Goal: Task Accomplishment & Management: Manage account settings

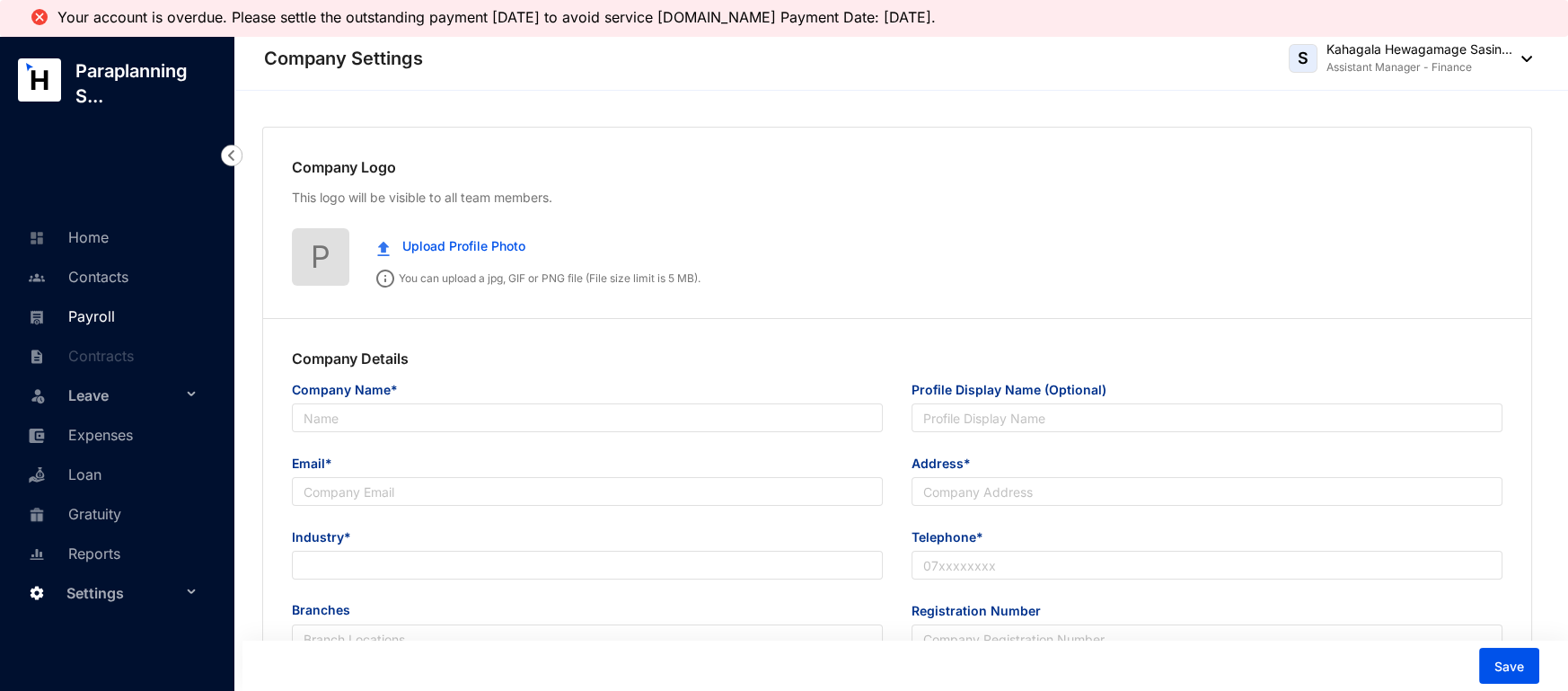
click at [104, 307] on link "Payroll" at bounding box center [68, 316] width 91 height 18
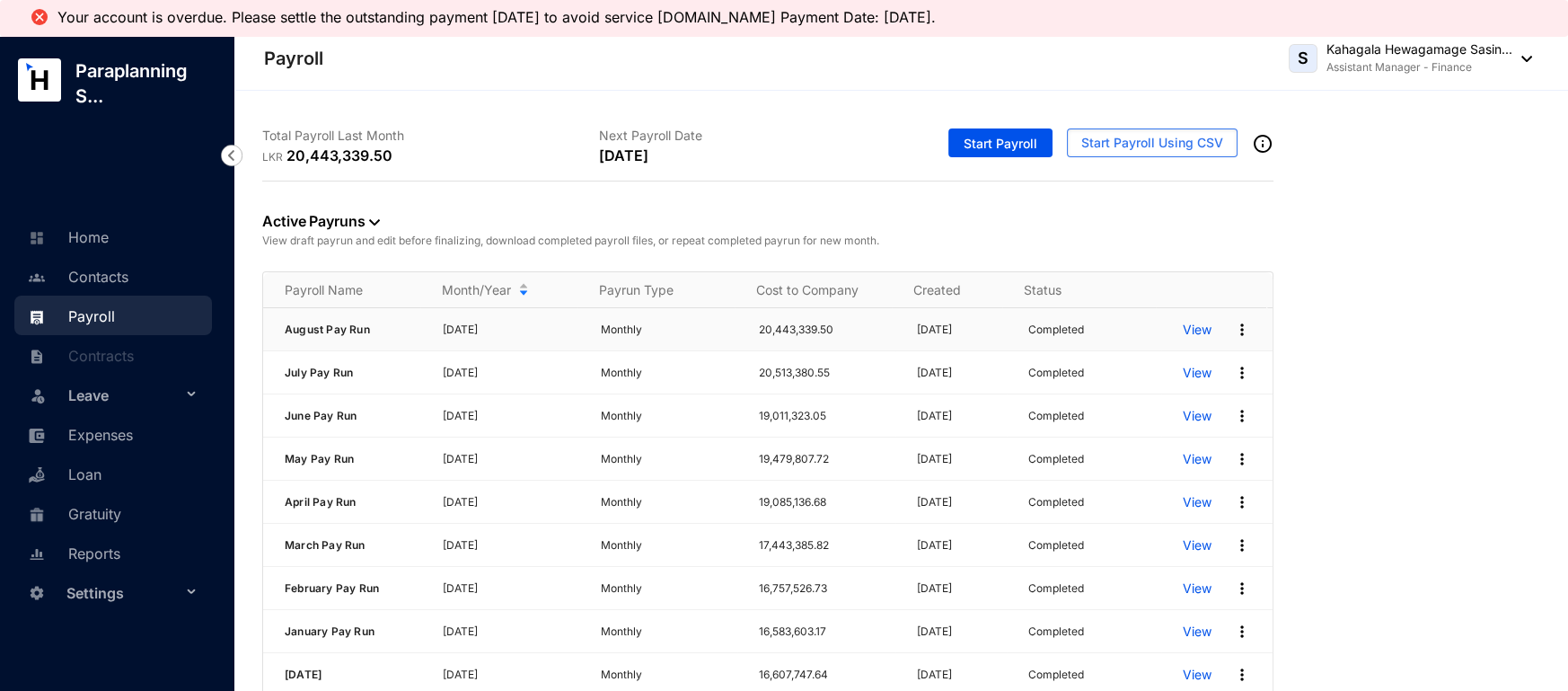
click at [1183, 327] on p "View" at bounding box center [1198, 329] width 29 height 18
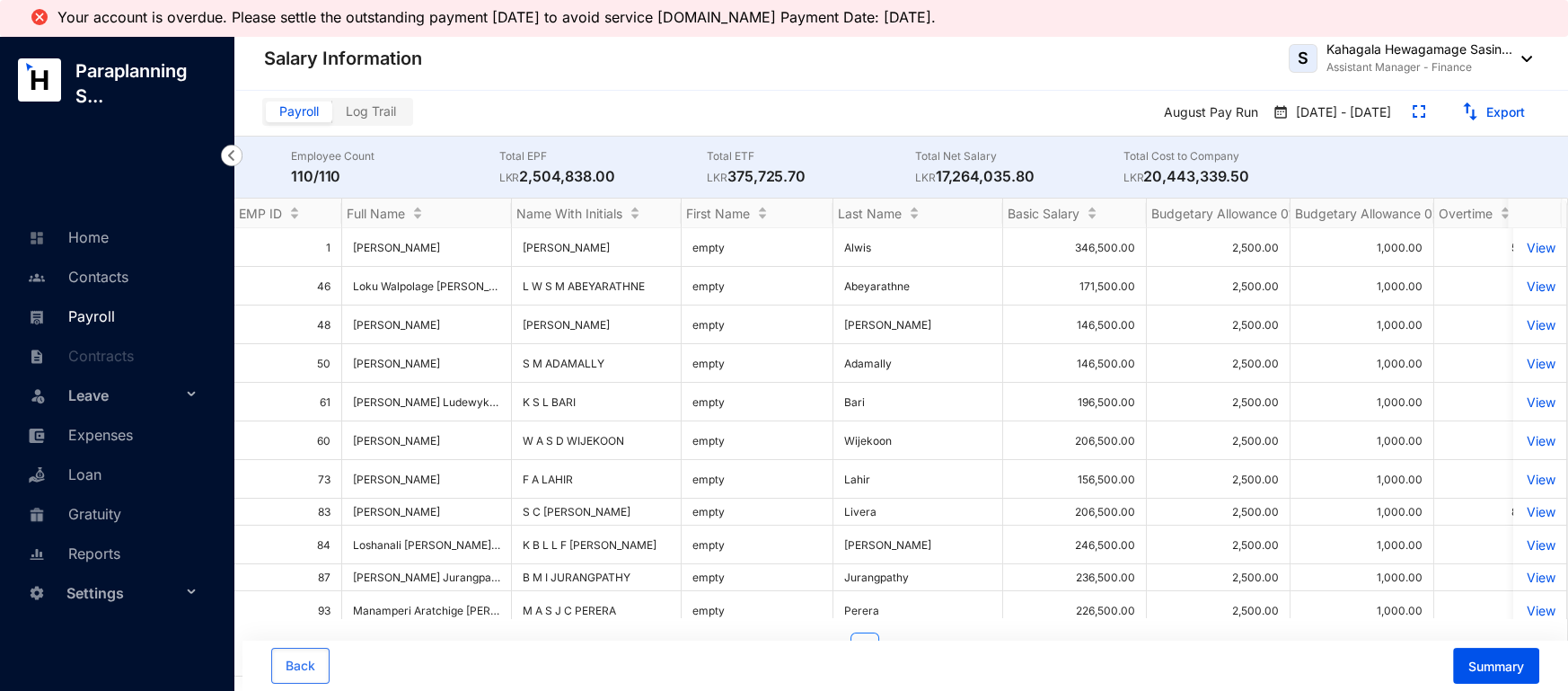
click at [115, 307] on link "Payroll" at bounding box center [68, 316] width 91 height 18
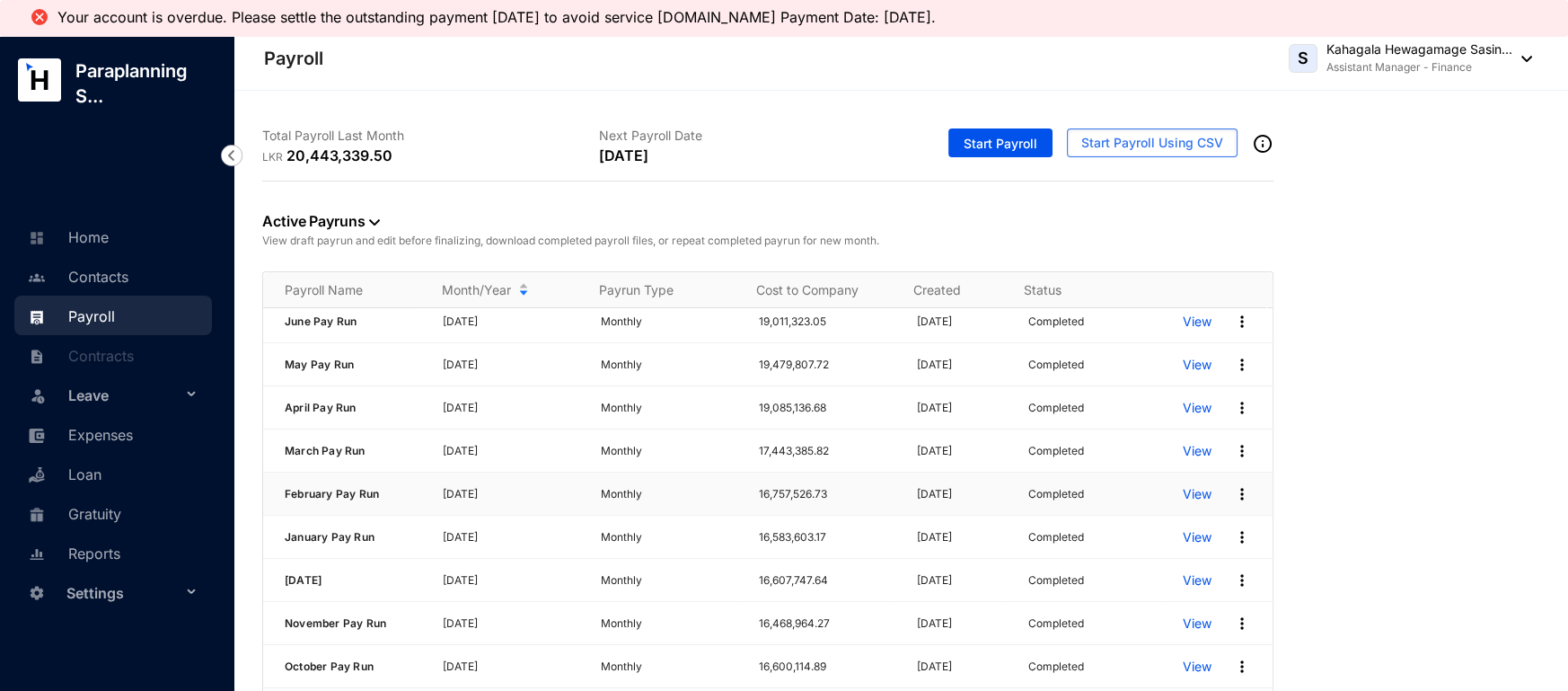
scroll to position [95, 0]
click at [1183, 408] on p "View" at bounding box center [1198, 407] width 29 height 18
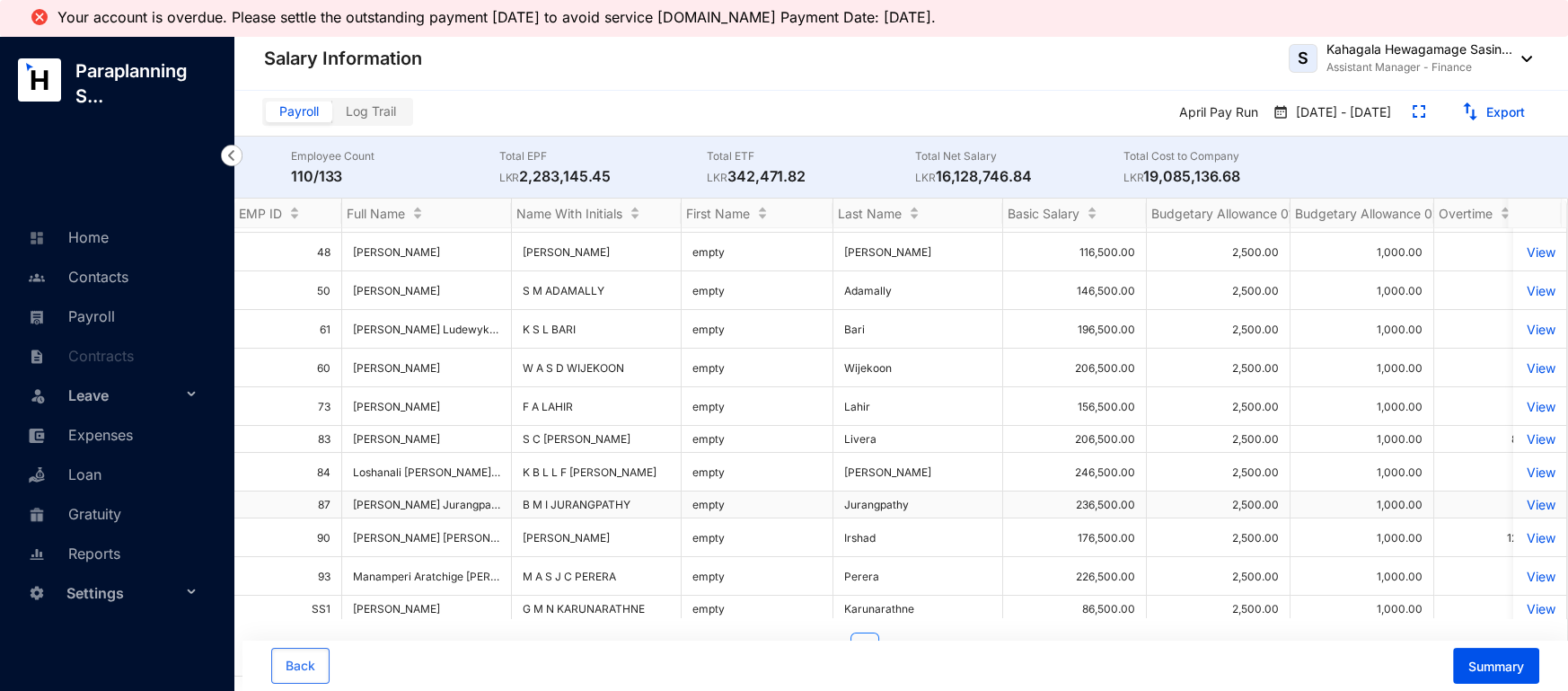
scroll to position [79, 0]
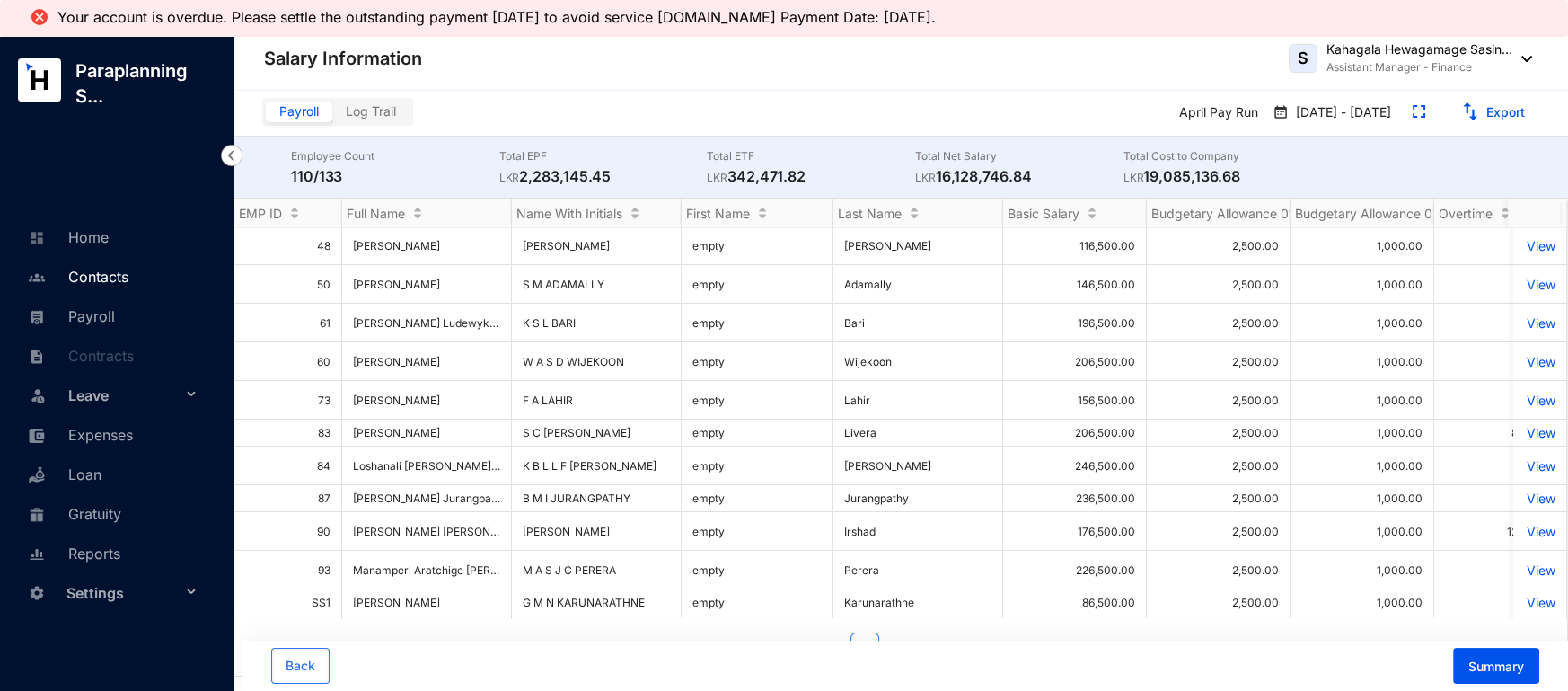
click at [129, 286] on link "Contacts" at bounding box center [75, 276] width 105 height 18
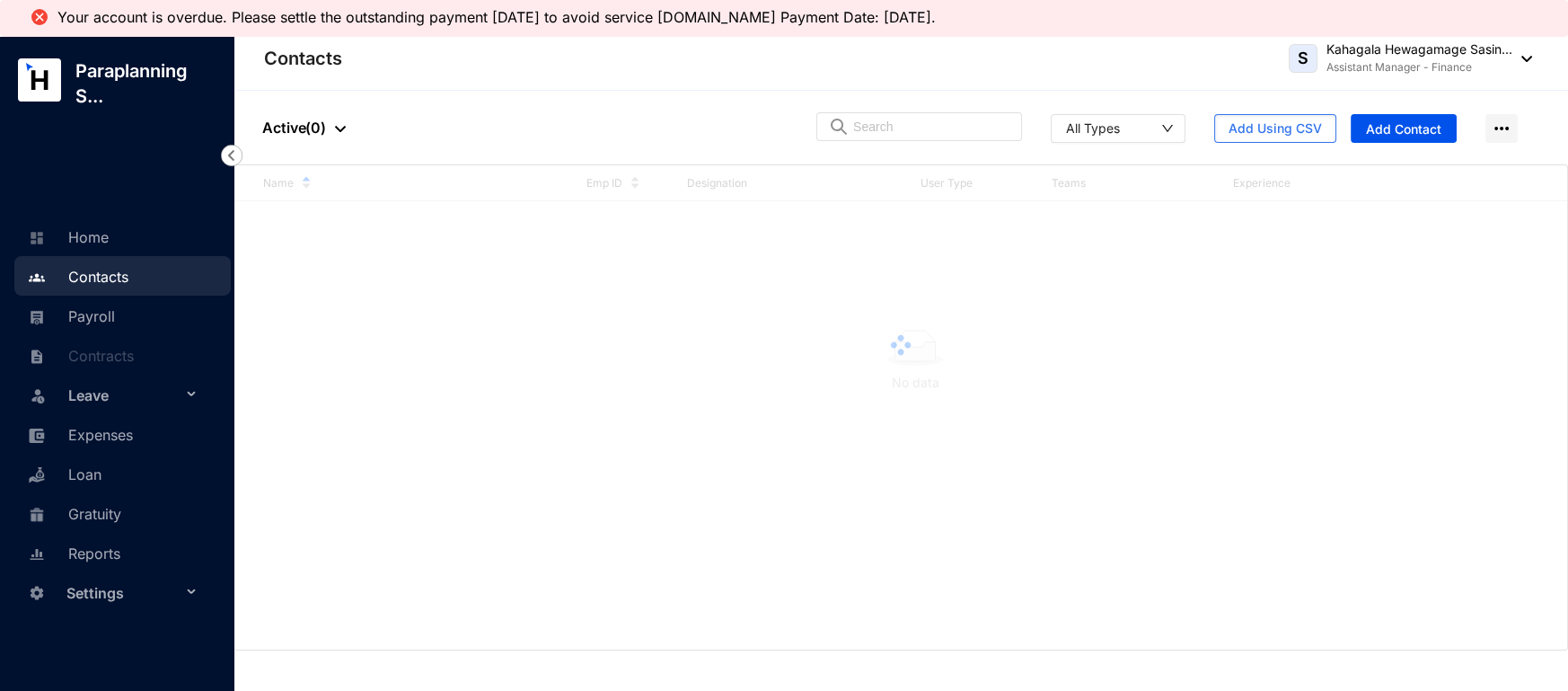
click at [112, 273] on link "Contacts" at bounding box center [75, 276] width 105 height 18
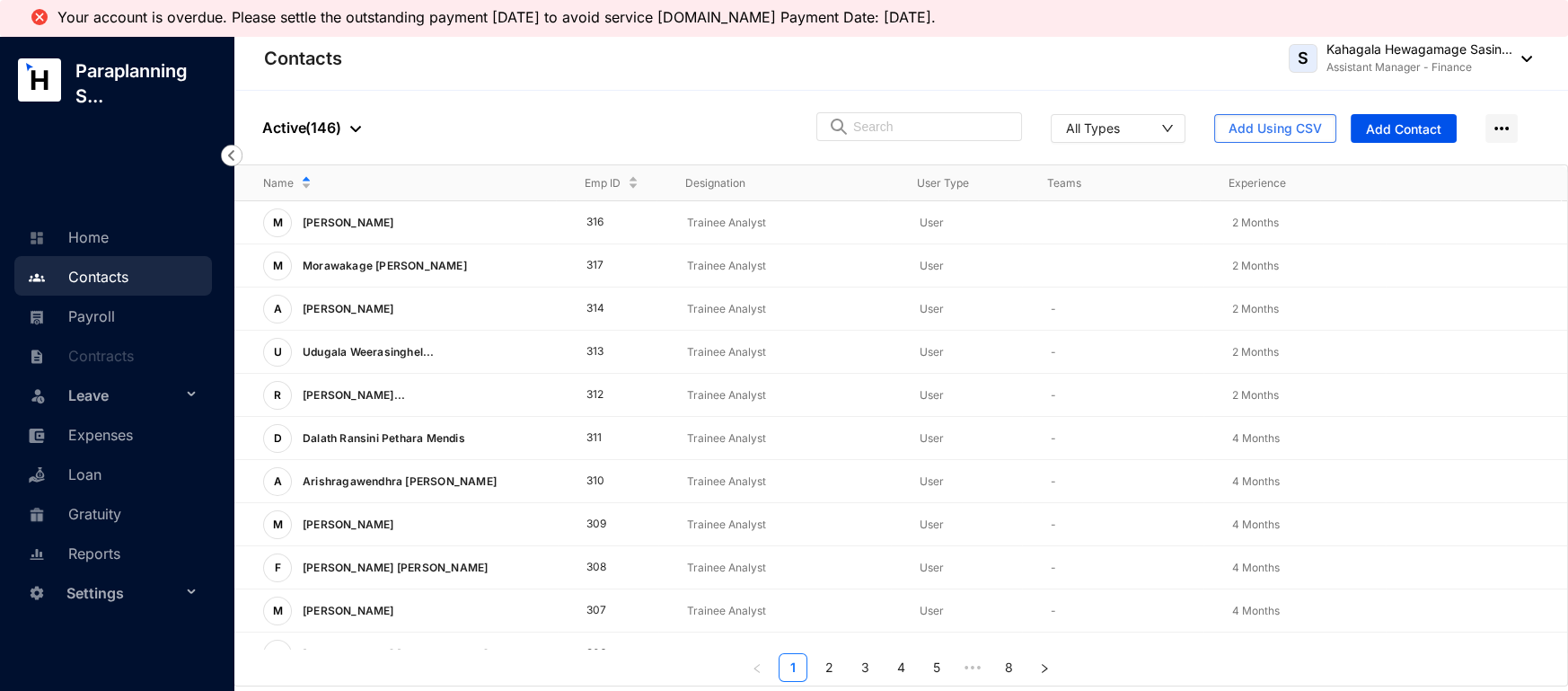
click at [900, 141] on div at bounding box center [920, 128] width 206 height 31
click at [897, 124] on input "text" at bounding box center [931, 127] width 157 height 27
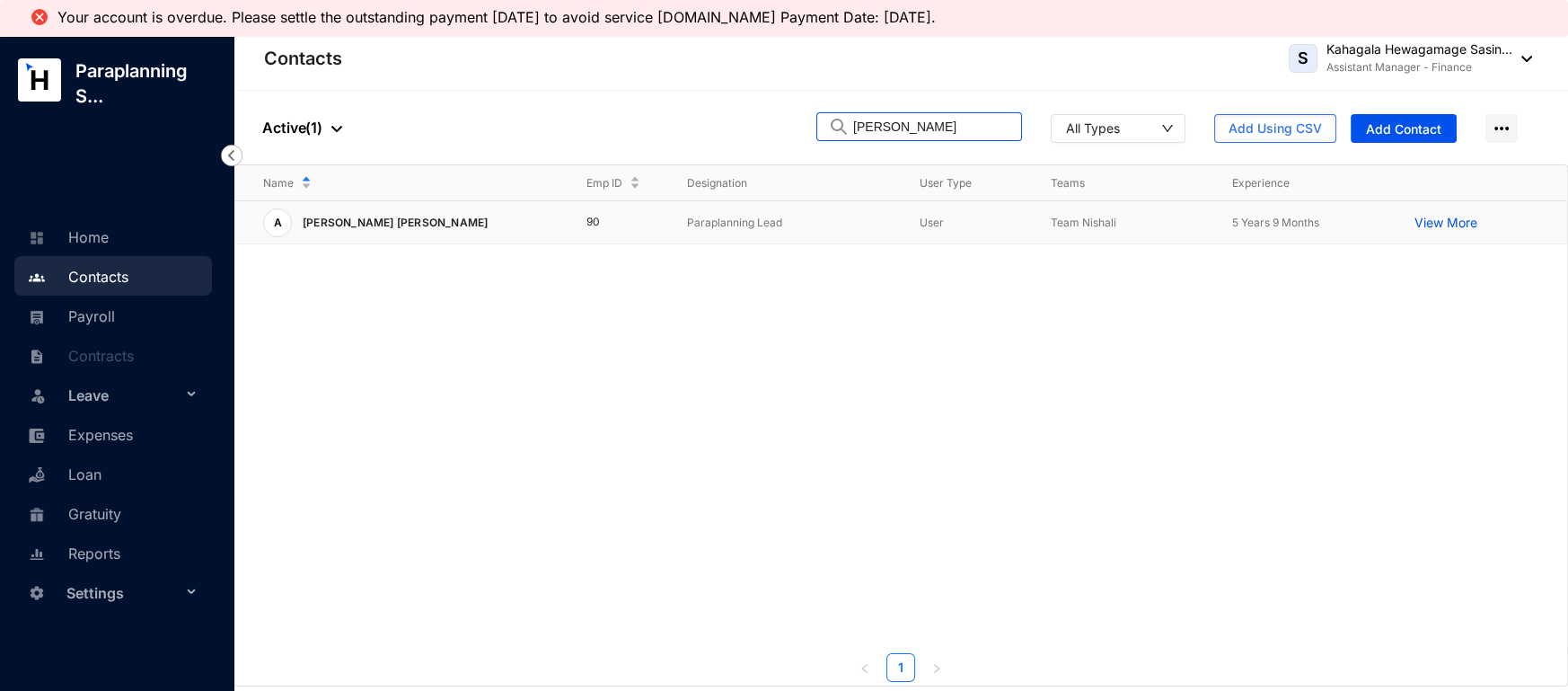
type input "[PERSON_NAME]"
click at [430, 221] on div "A [PERSON_NAME] [PERSON_NAME]" at bounding box center [411, 223] width 294 height 29
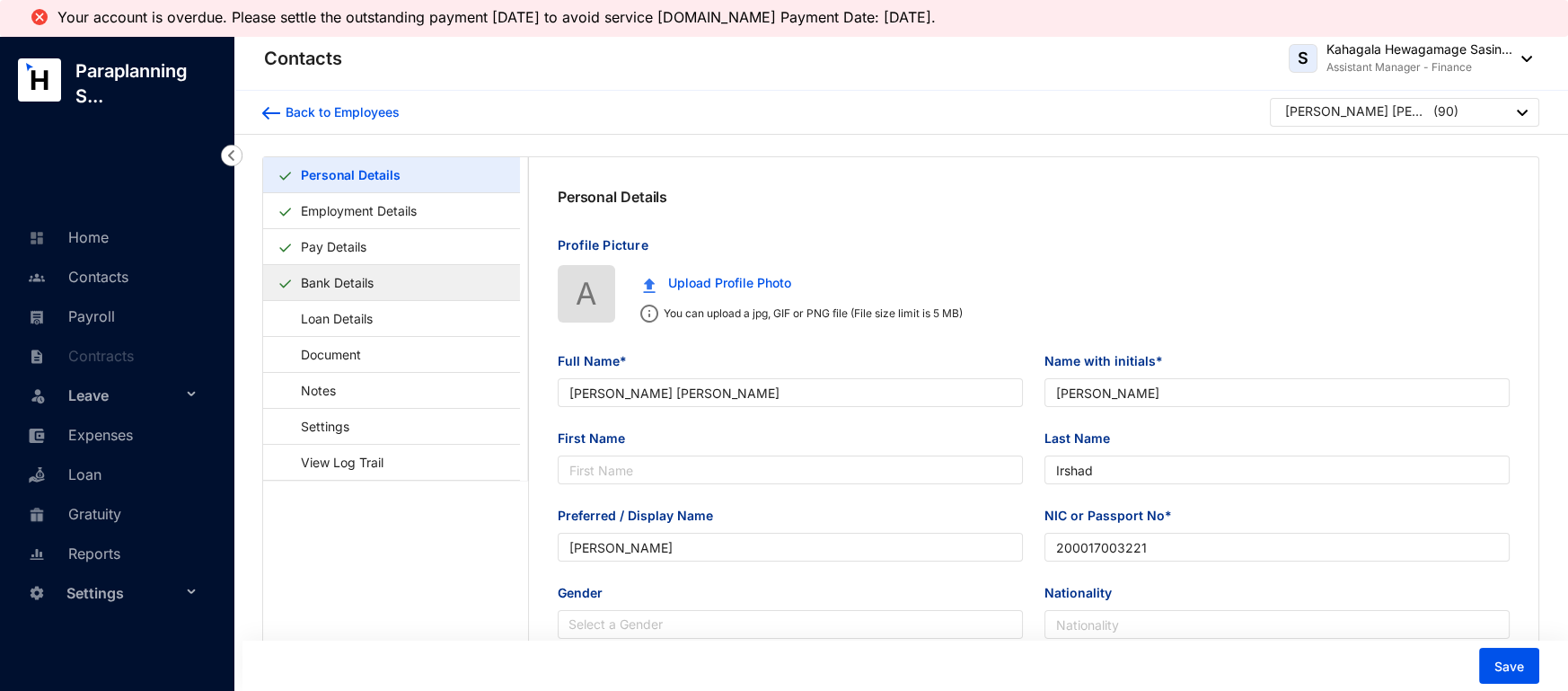
type input "[PERSON_NAME] [PERSON_NAME]"
type input "[PERSON_NAME]"
type input "Irshad"
type input "[PERSON_NAME]"
type input "200017003221"
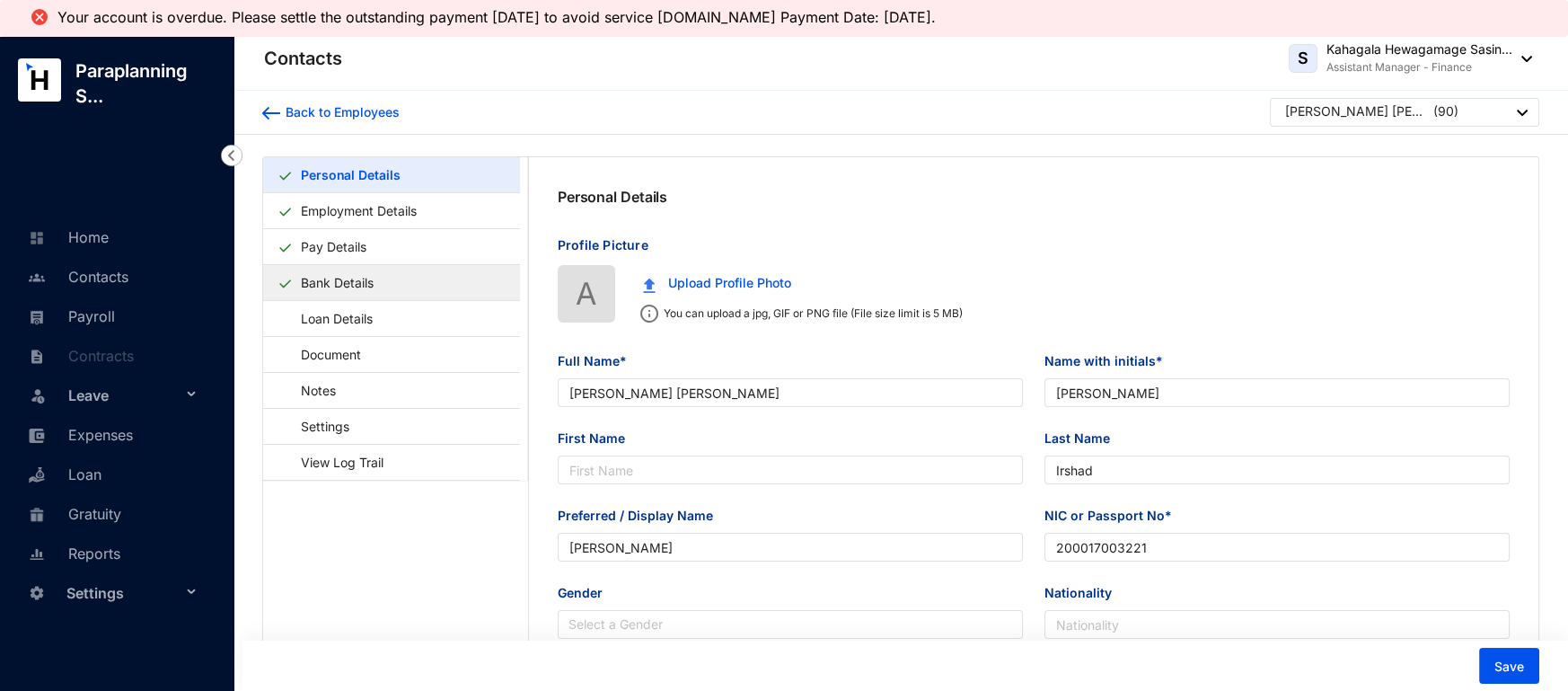
type input "0772746905"
type input "[DATE]"
click at [381, 292] on link "Bank Details" at bounding box center [337, 283] width 88 height 37
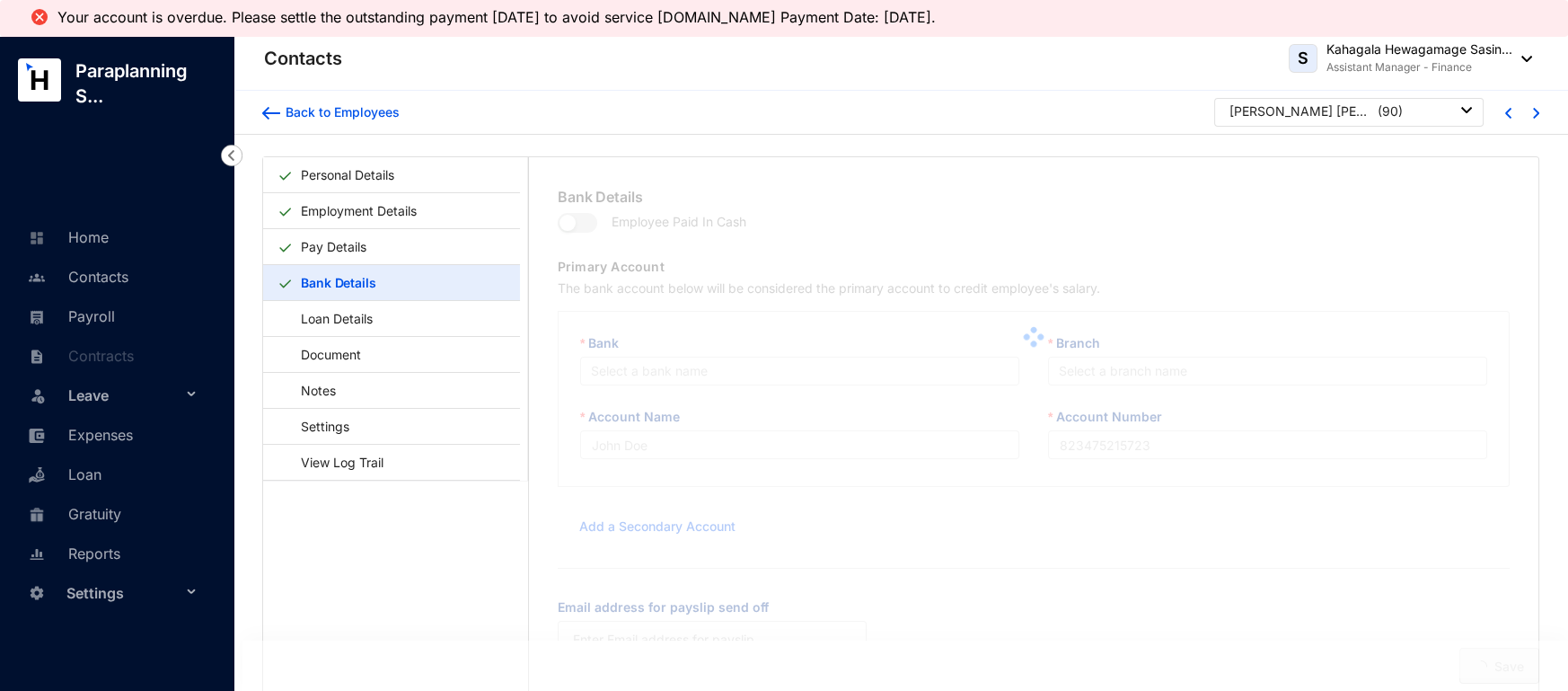
type input "[PERSON_NAME]"
type input "008006336703"
type input "[PERSON_NAME][EMAIL_ADDRESS][PERSON_NAME][DOMAIN_NAME]"
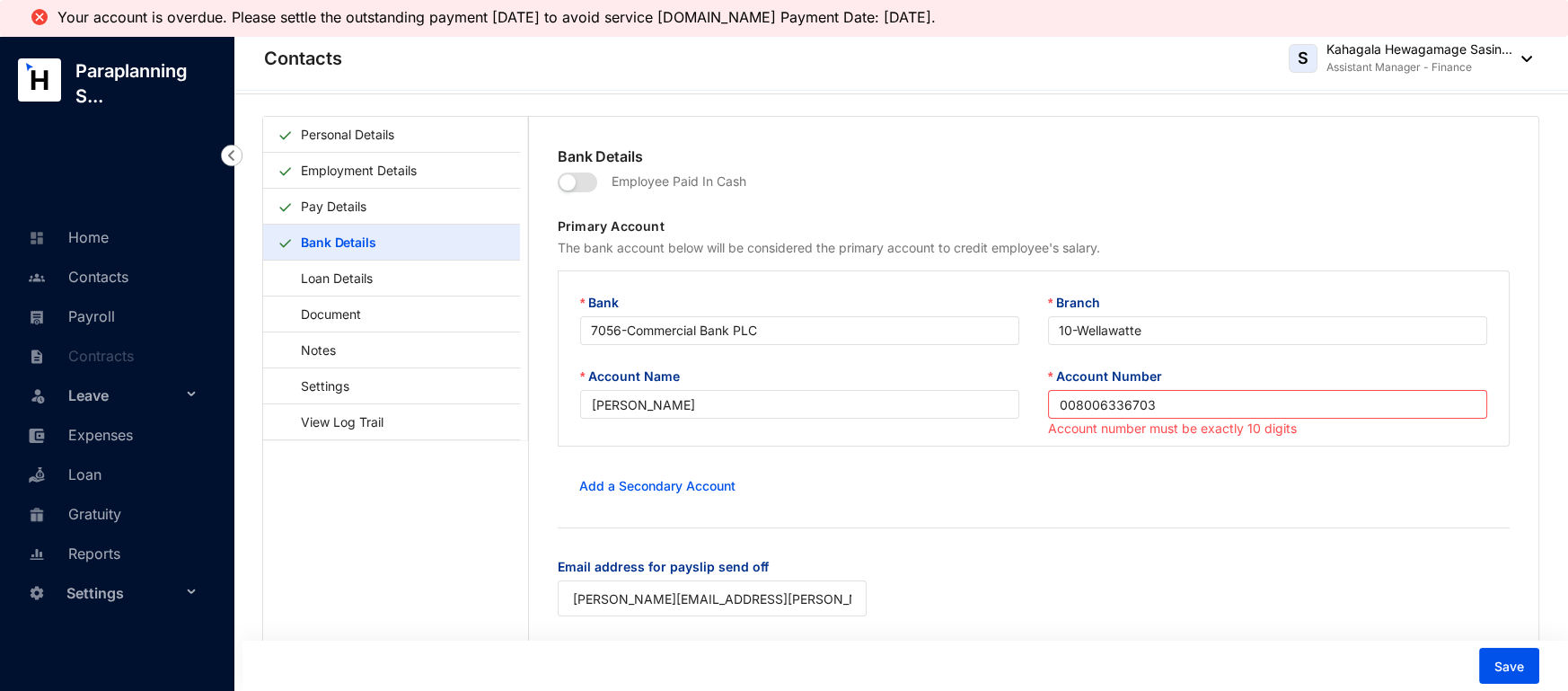
scroll to position [43, 0]
click at [1071, 402] on input "008006336703" at bounding box center [1268, 401] width 440 height 29
click at [1127, 508] on form "Employee Paid In Cash Primary Account The bank account below will be considered…" at bounding box center [1034, 399] width 952 height 471
click at [1514, 675] on span "Save" at bounding box center [1509, 667] width 30 height 18
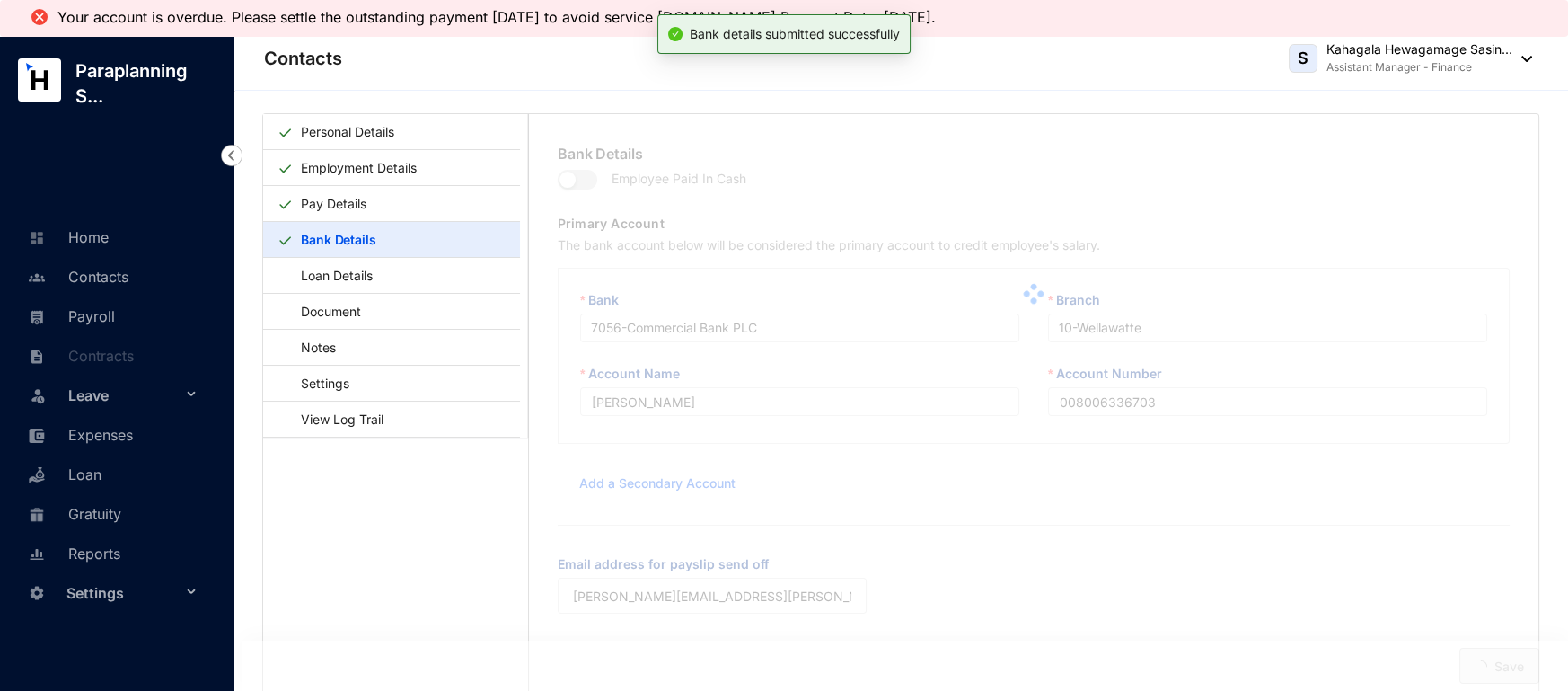
type input "8006336703"
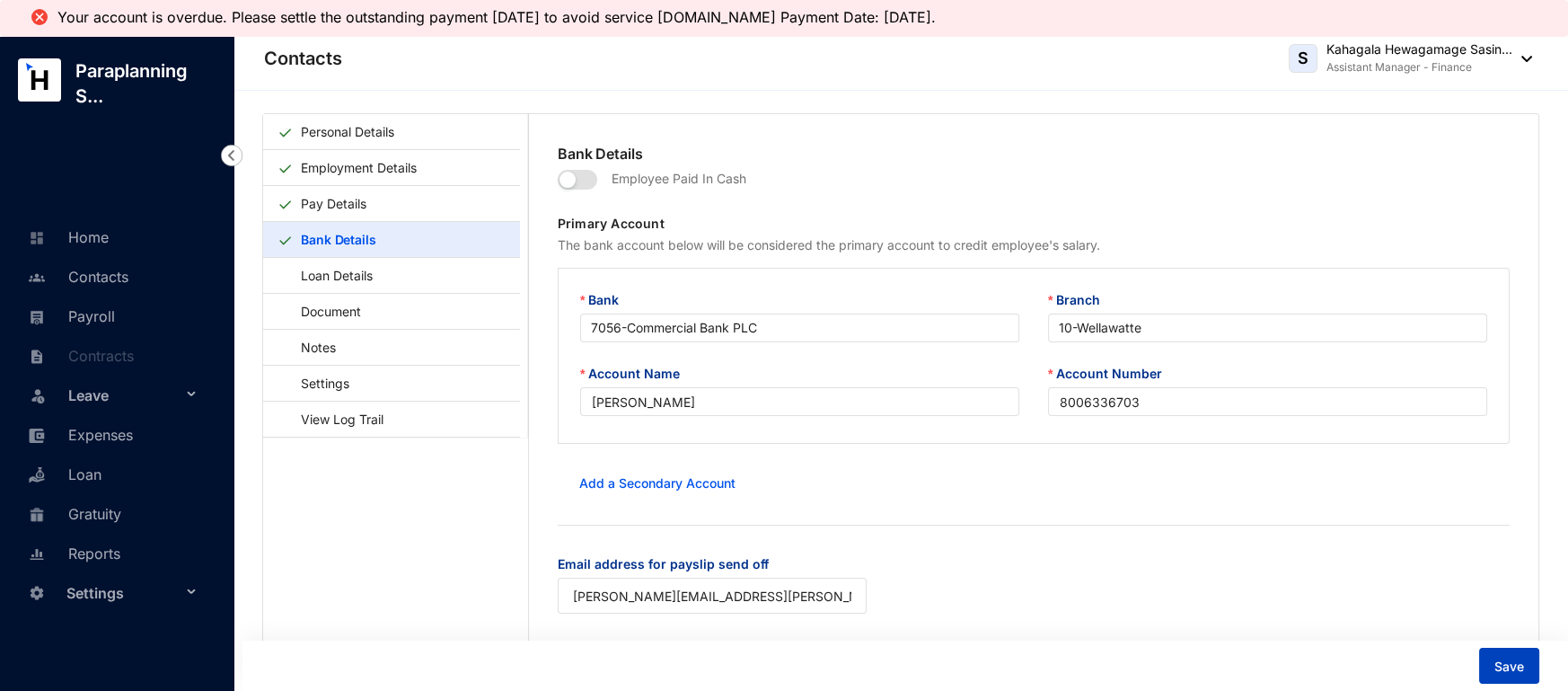
click at [1503, 659] on span "Save" at bounding box center [1509, 667] width 30 height 18
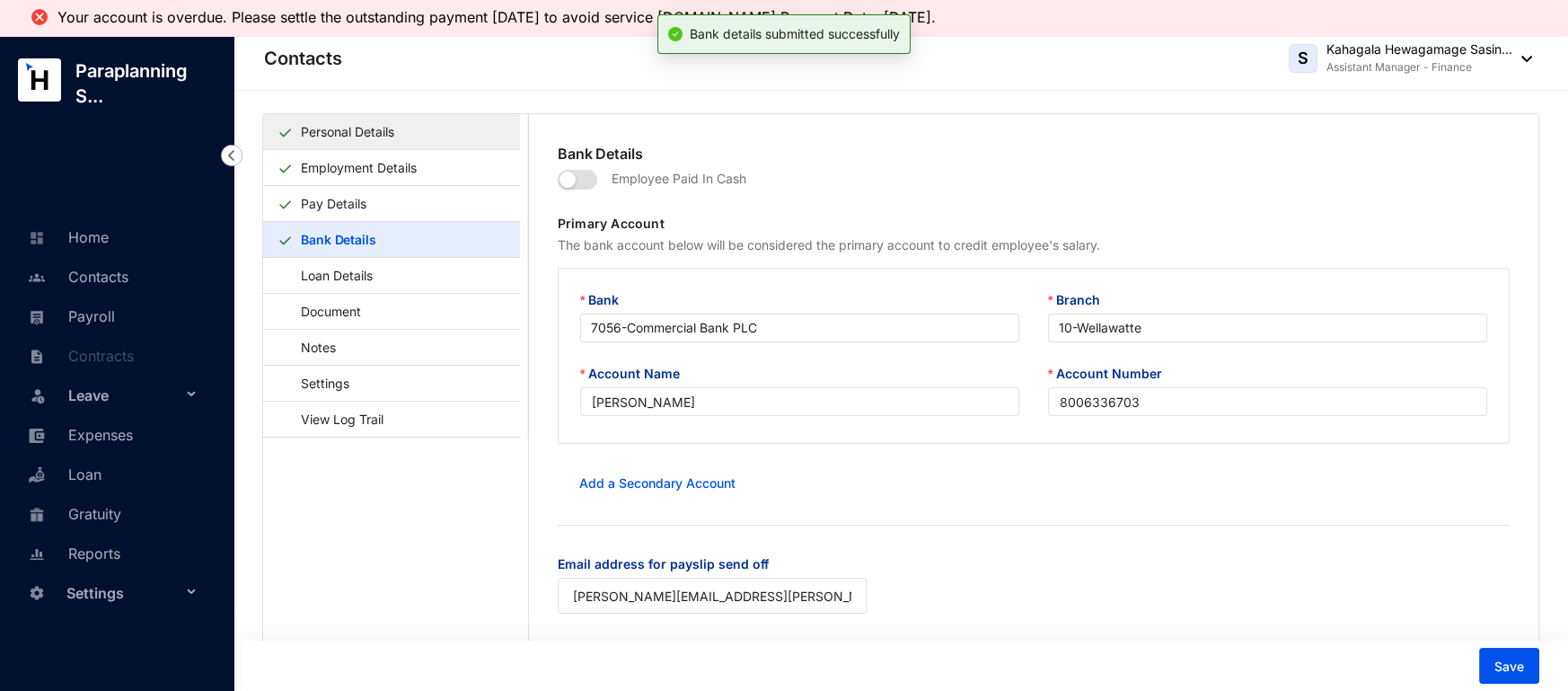
click at [336, 147] on link "Personal Details" at bounding box center [347, 132] width 108 height 37
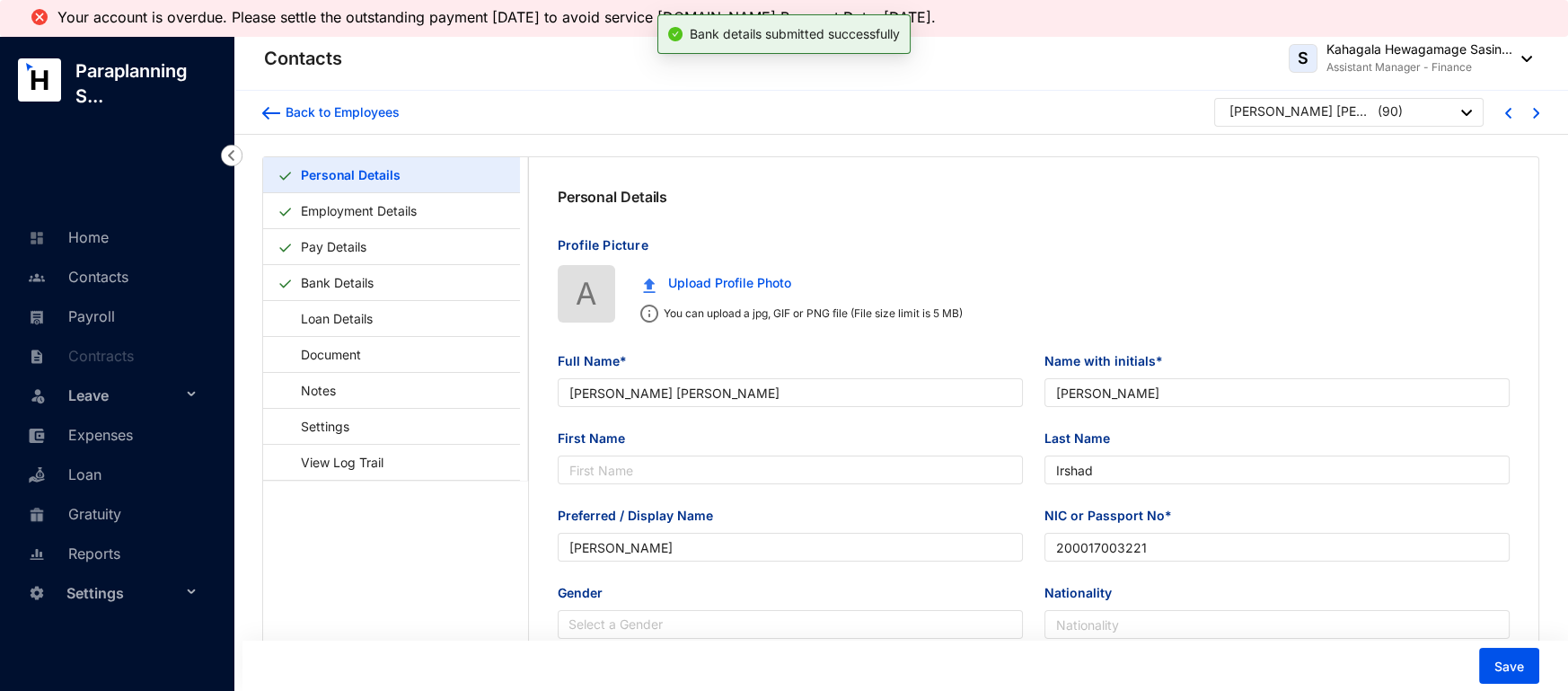
type input "[DATE]"
